Goal: Check status: Check status

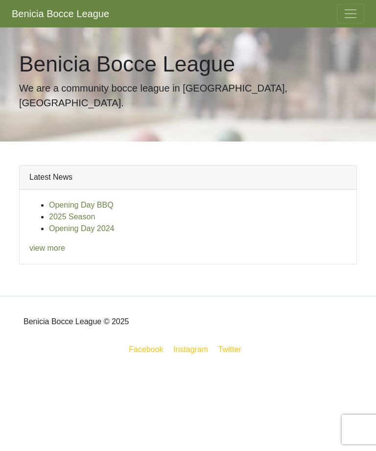
click at [349, 23] on button "Toggle navigation" at bounding box center [350, 14] width 27 height 20
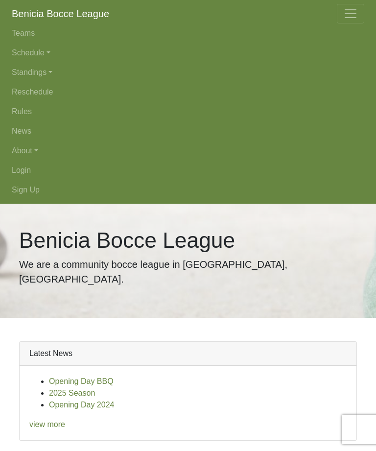
click at [53, 70] on link "Standings" at bounding box center [188, 73] width 352 height 20
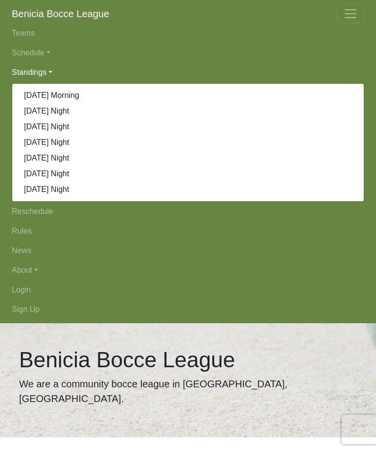
click at [58, 114] on link "[DATE] Night" at bounding box center [187, 111] width 351 height 16
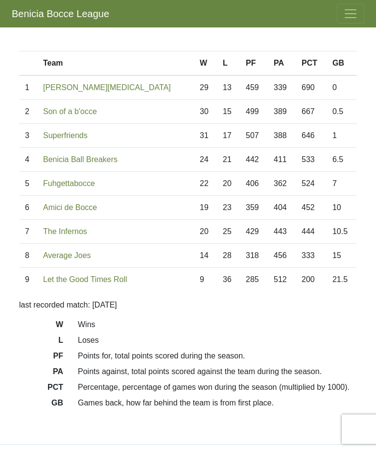
scroll to position [89, 0]
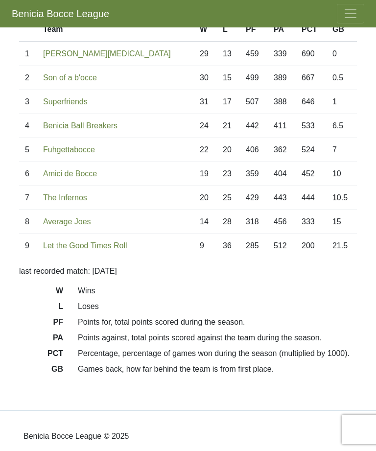
click at [326, 303] on dd "Loses" at bounding box center [217, 307] width 294 height 12
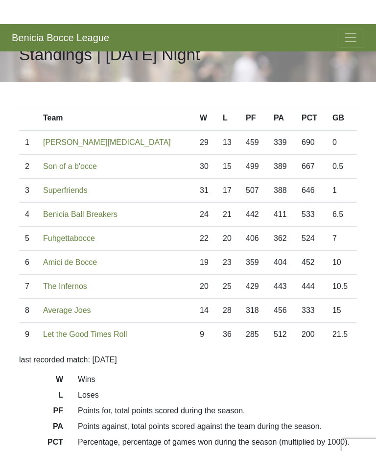
scroll to position [0, 0]
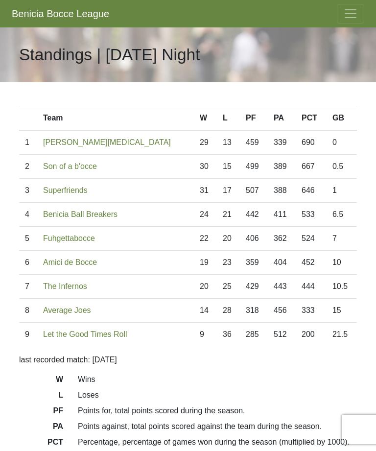
click at [355, 16] on span "Toggle navigation" at bounding box center [350, 13] width 15 height 15
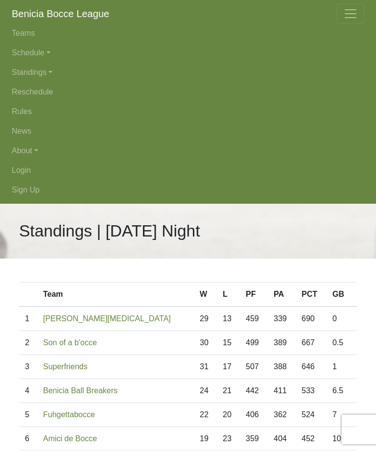
click at [53, 51] on link "Schedule" at bounding box center [188, 53] width 352 height 20
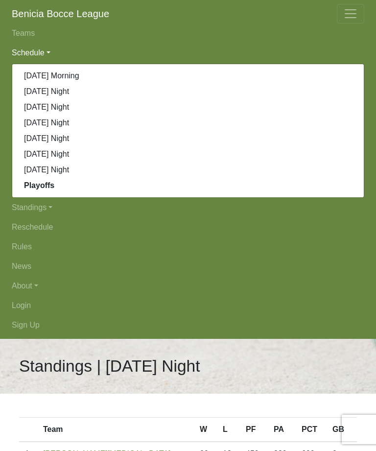
click at [69, 90] on link "[DATE] Night" at bounding box center [187, 92] width 351 height 16
